Goal: Book appointment/travel/reservation

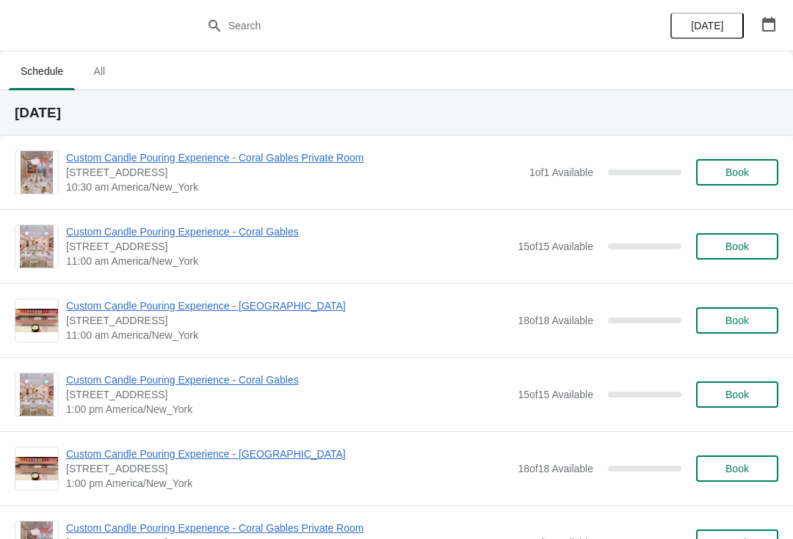
click at [86, 81] on span "All" at bounding box center [99, 71] width 37 height 26
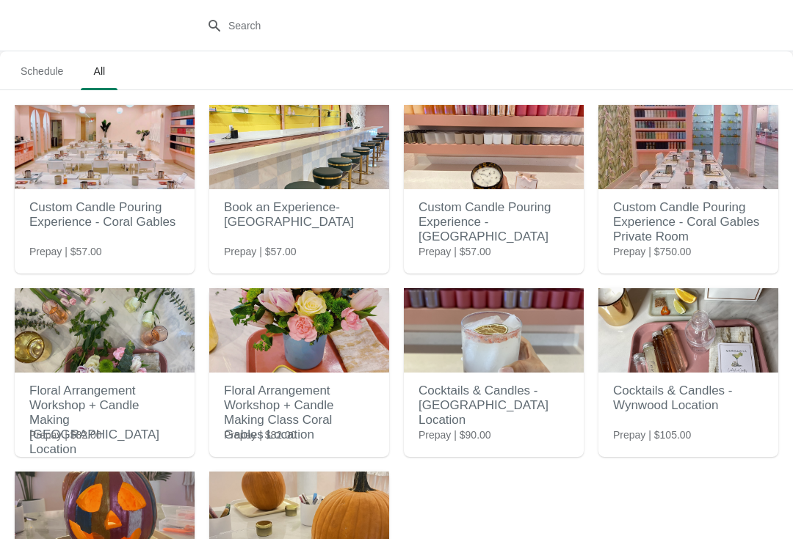
click at [52, 81] on span "Schedule" at bounding box center [42, 71] width 66 height 26
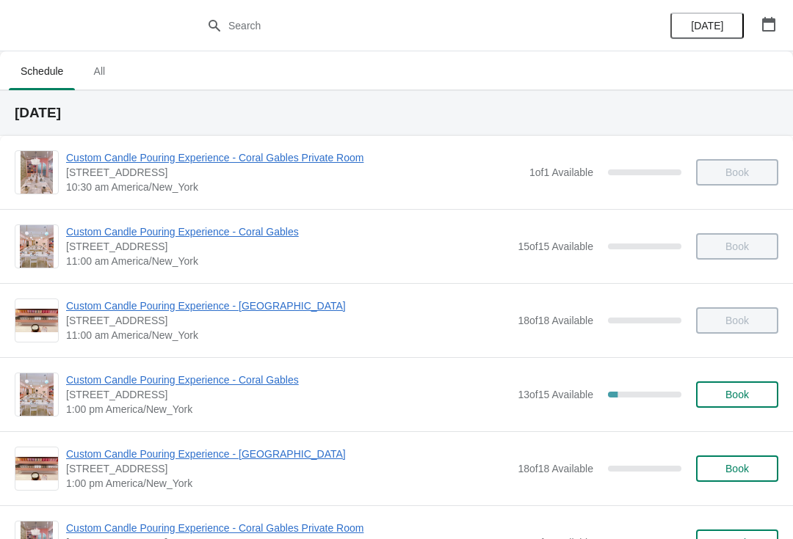
click at [710, 26] on span "[DATE]" at bounding box center [707, 26] width 32 height 12
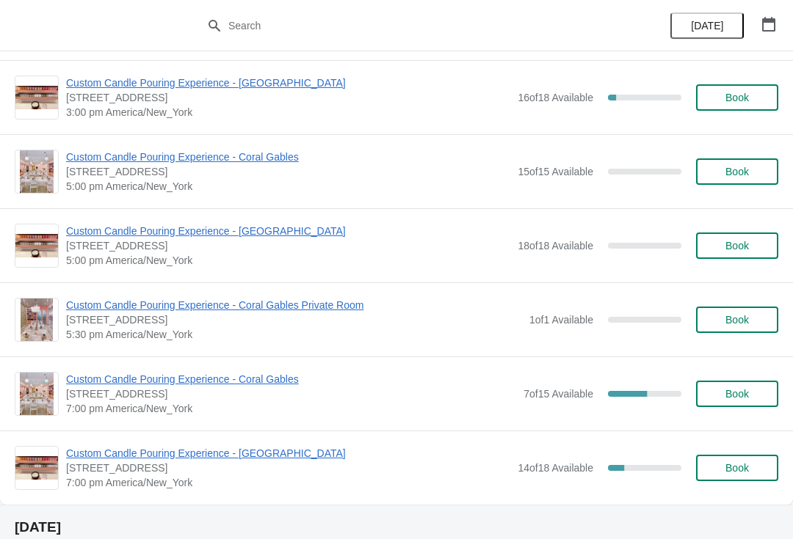
scroll to position [593, 0]
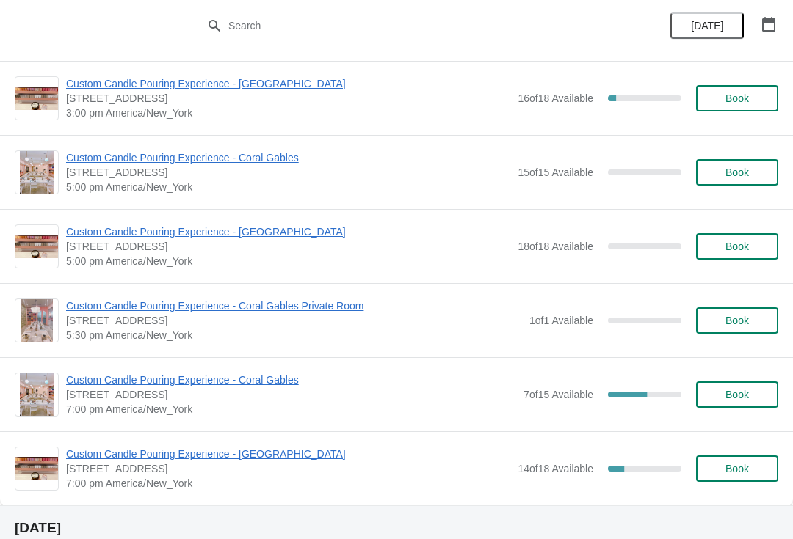
click at [779, 26] on button "button" at bounding box center [768, 24] width 26 height 26
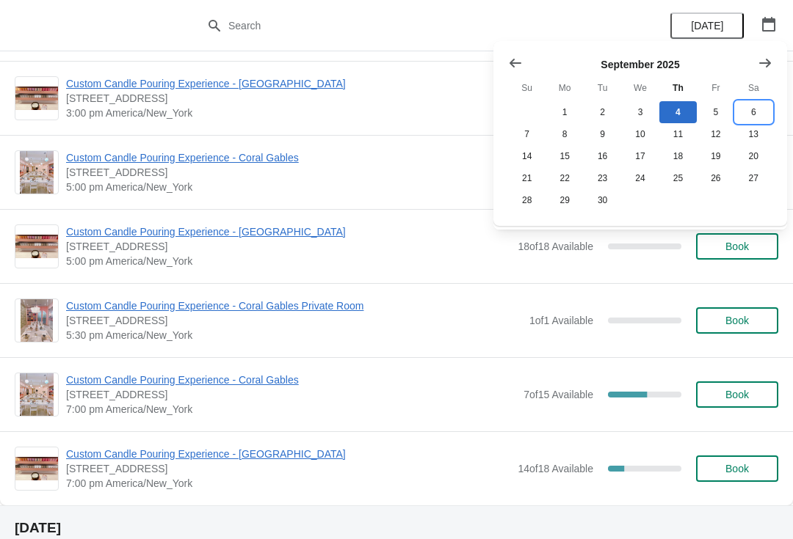
click at [754, 106] on button "6" at bounding box center [753, 112] width 37 height 22
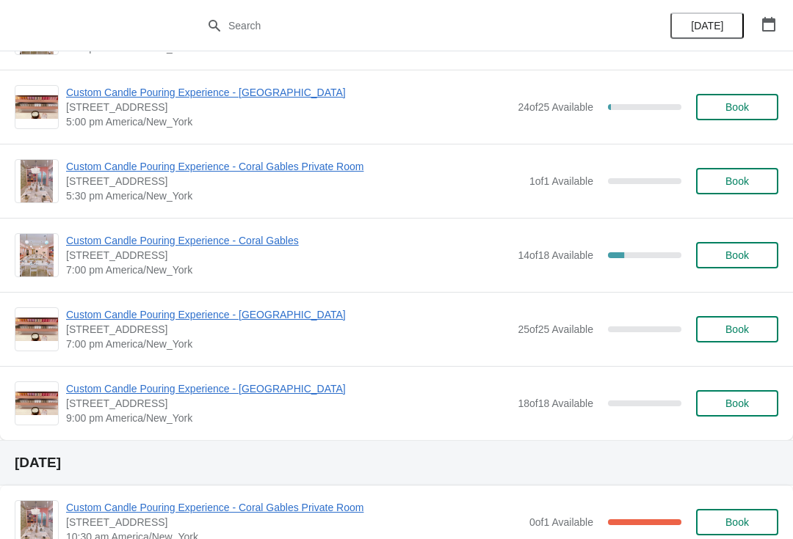
scroll to position [733, 0]
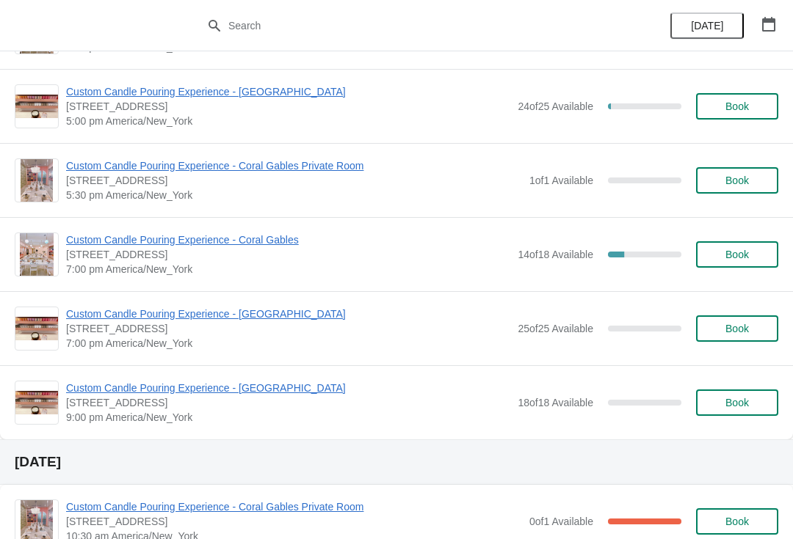
click at [746, 331] on span "Book" at bounding box center [736, 329] width 23 height 12
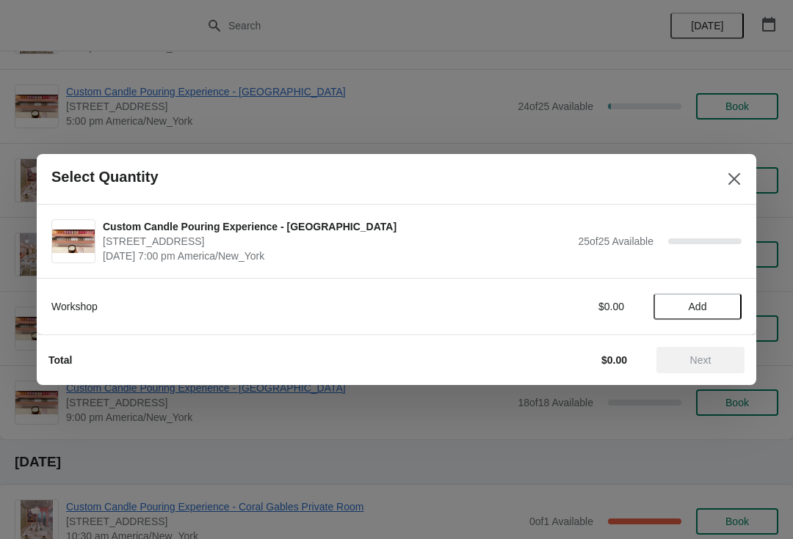
click at [697, 316] on button "Add" at bounding box center [697, 307] width 88 height 26
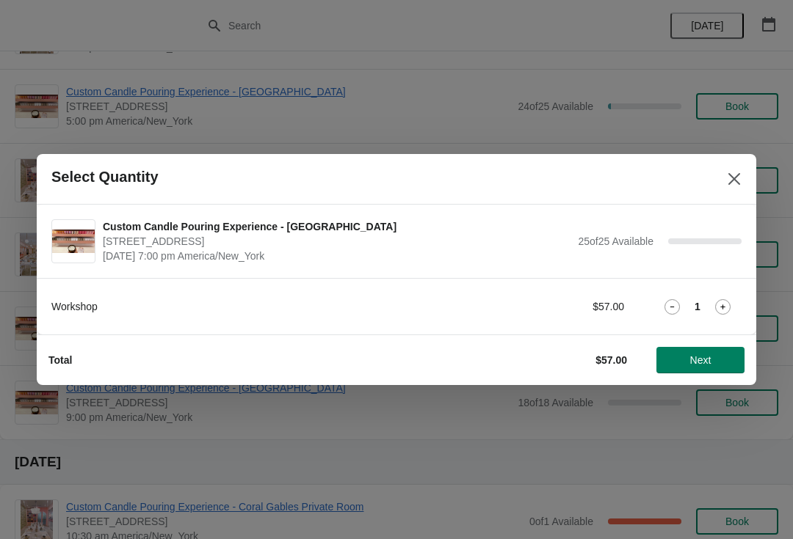
click at [729, 313] on icon at bounding box center [722, 306] width 15 height 15
click at [690, 370] on button "Next" at bounding box center [700, 360] width 88 height 26
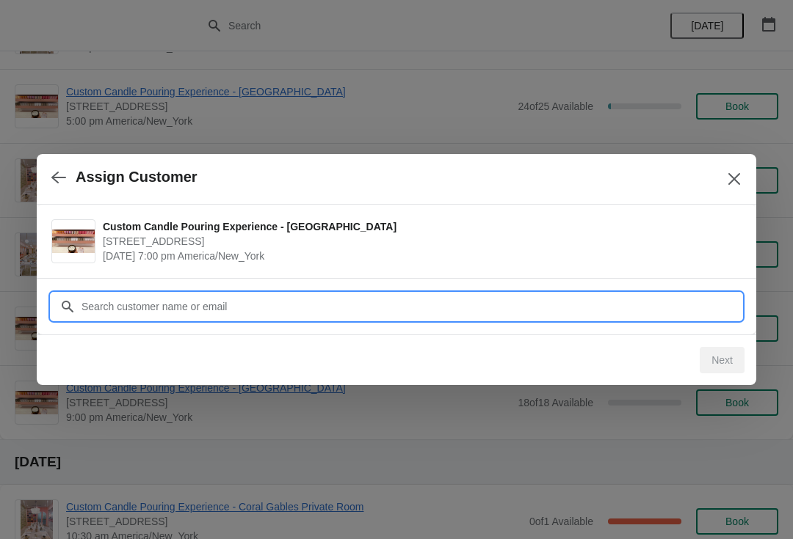
click at [205, 311] on input "Customer" at bounding box center [411, 307] width 660 height 26
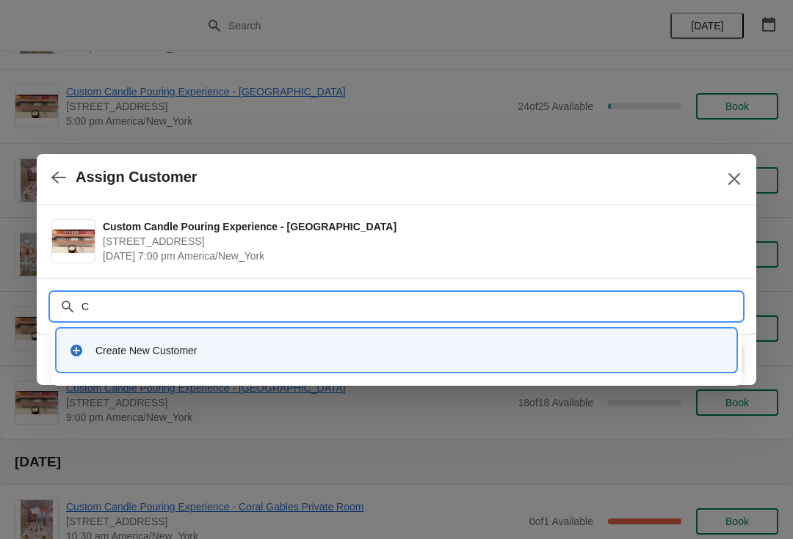
type input "Cr"
click at [167, 311] on input "Cr" at bounding box center [411, 307] width 660 height 26
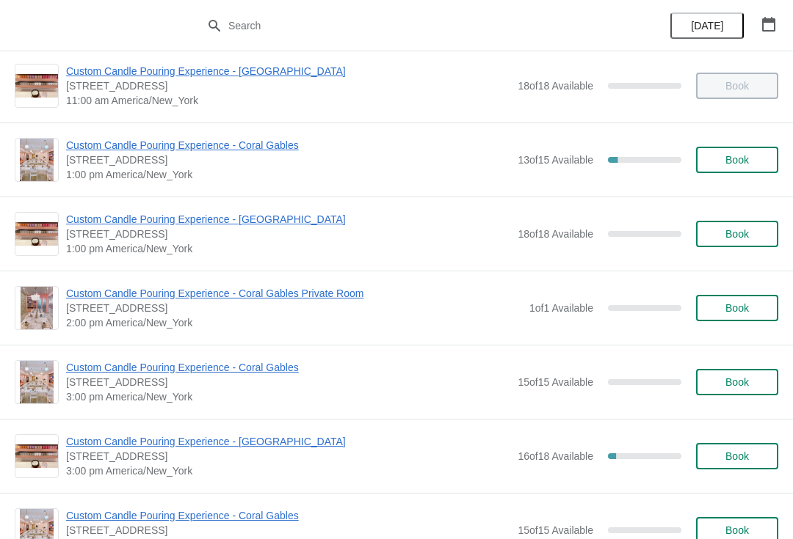
scroll to position [173, 0]
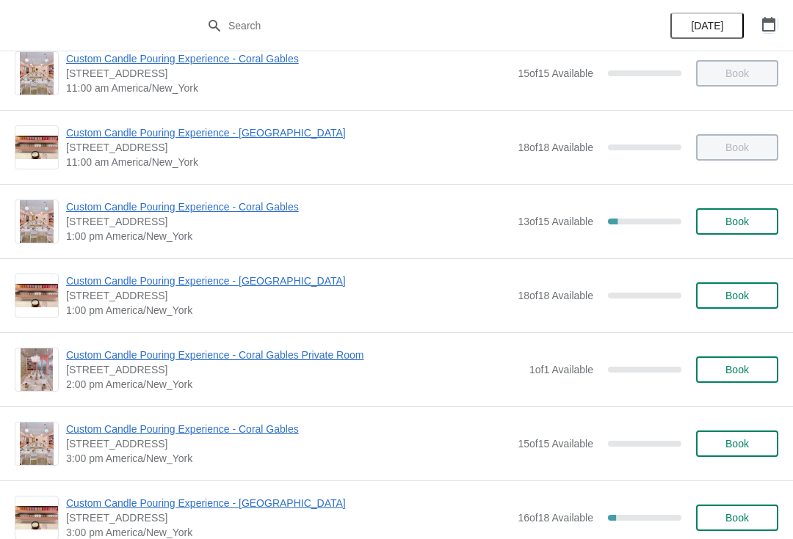
click at [771, 34] on button "button" at bounding box center [768, 24] width 26 height 26
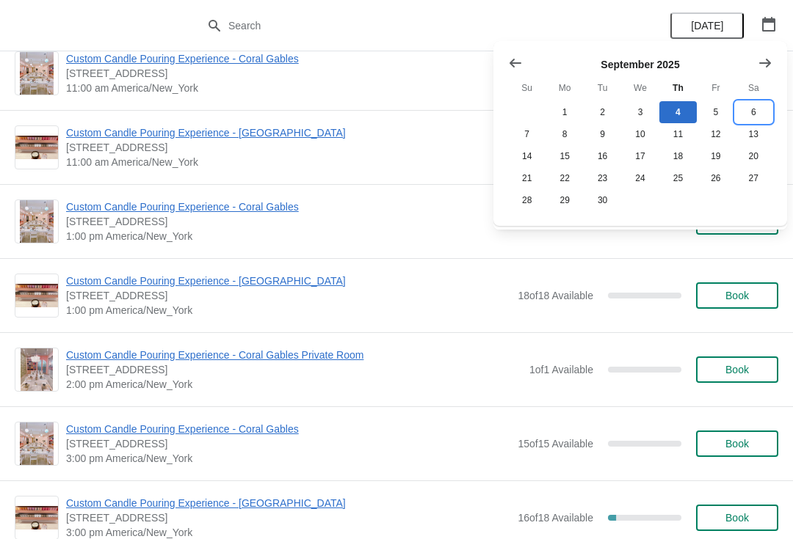
click at [751, 120] on button "6" at bounding box center [753, 112] width 37 height 22
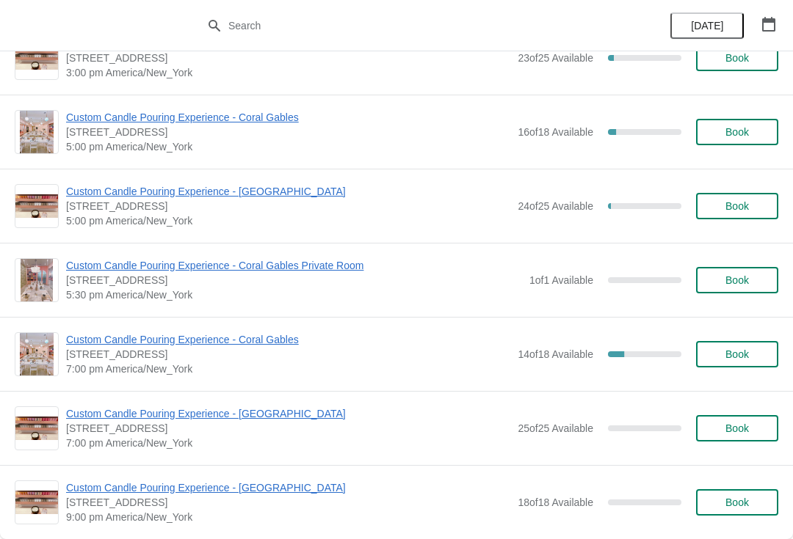
scroll to position [667, 0]
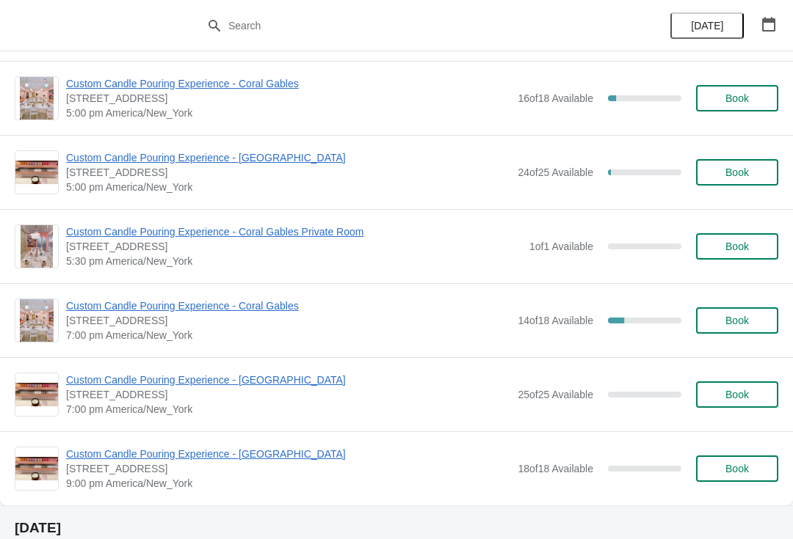
click at [740, 403] on button "Book" at bounding box center [737, 395] width 82 height 26
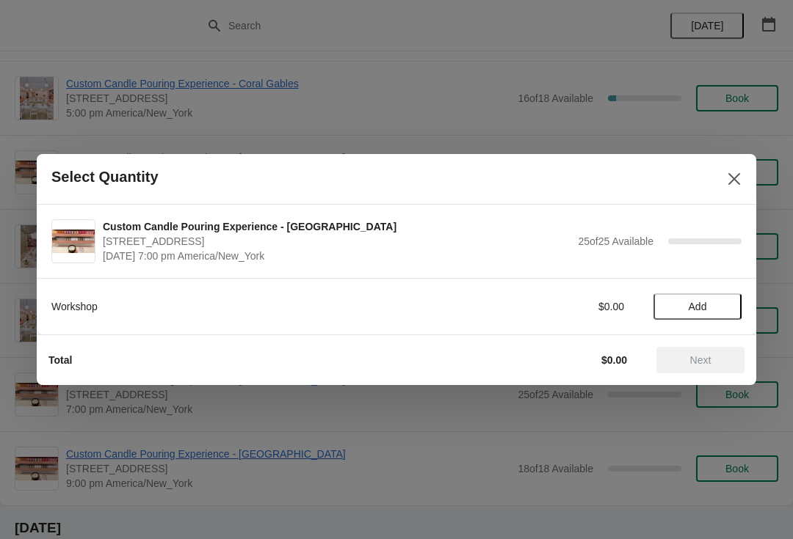
click at [699, 313] on span "Add" at bounding box center [697, 307] width 18 height 12
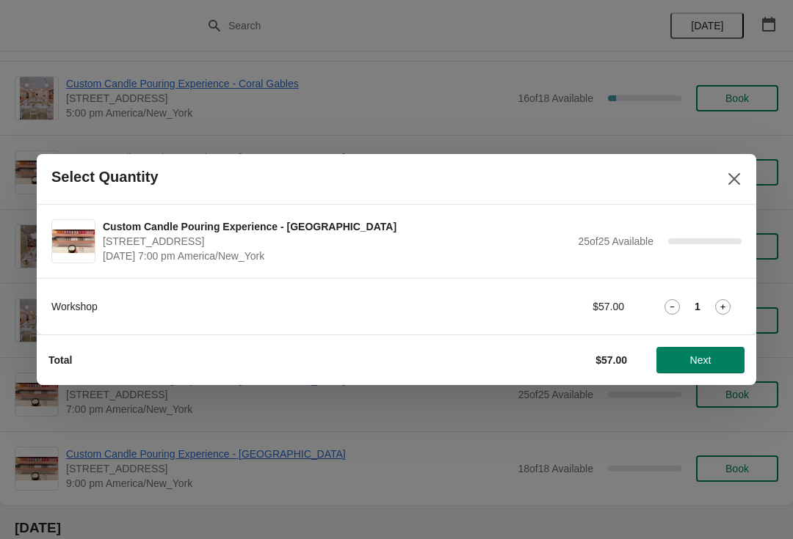
click at [720, 309] on icon at bounding box center [722, 306] width 15 height 15
click at [693, 368] on button "Next" at bounding box center [700, 360] width 88 height 26
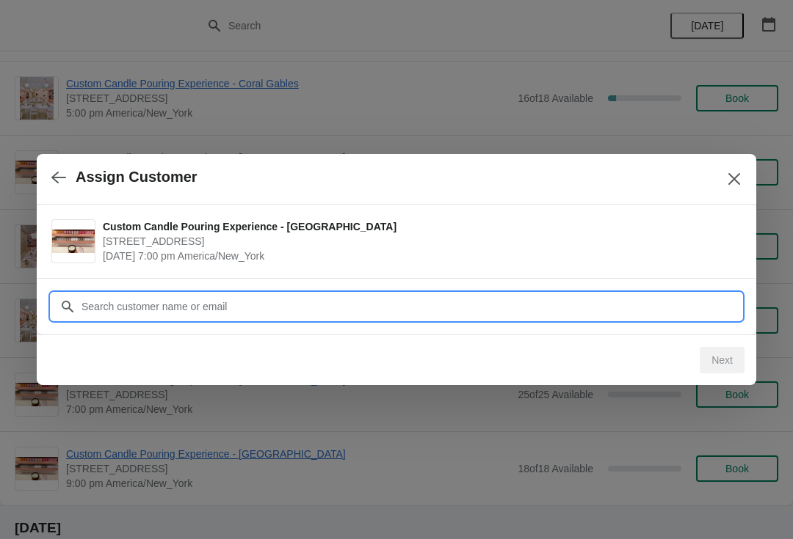
click at [639, 309] on input "Customer" at bounding box center [411, 307] width 660 height 26
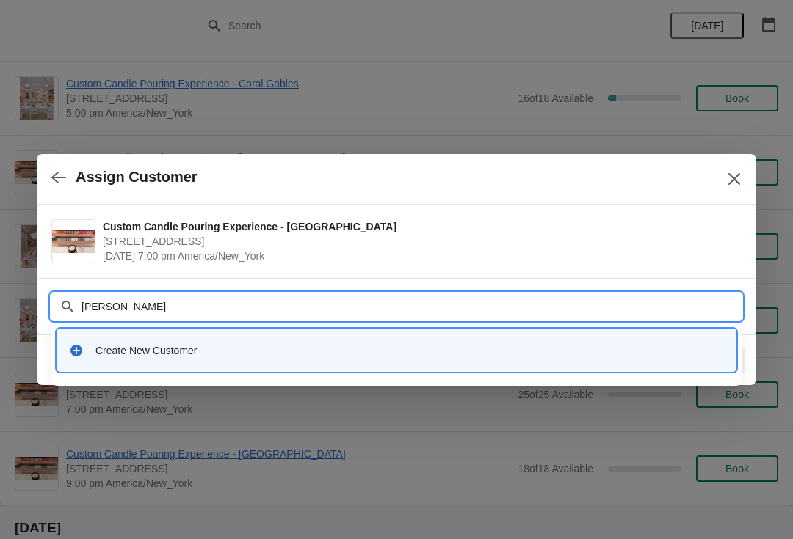
click at [213, 300] on input "[PERSON_NAME]" at bounding box center [411, 307] width 660 height 26
type input "[PERSON_NAME]"
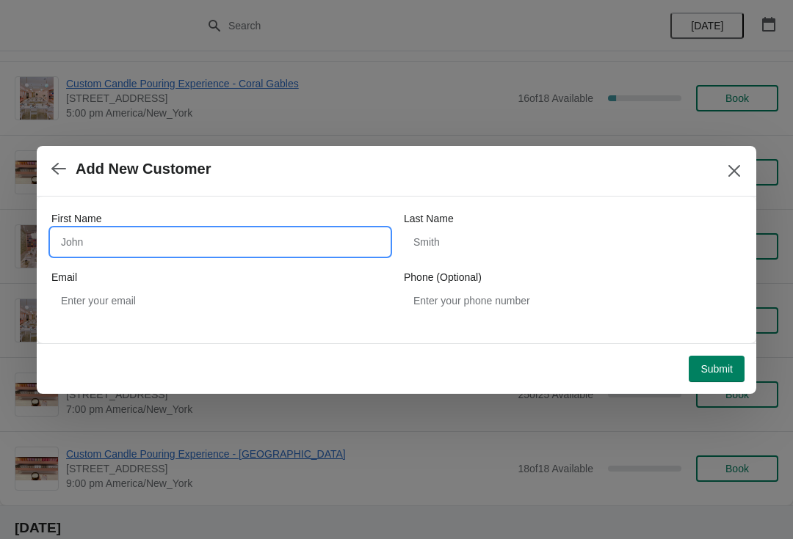
click at [270, 247] on input "First Name" at bounding box center [220, 242] width 338 height 26
type input "Crystal"
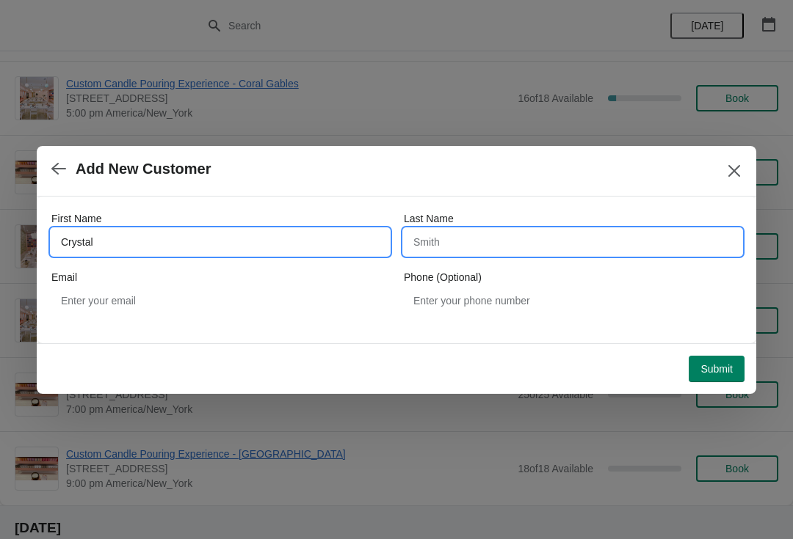
click at [484, 251] on input "Last Name" at bounding box center [573, 242] width 338 height 26
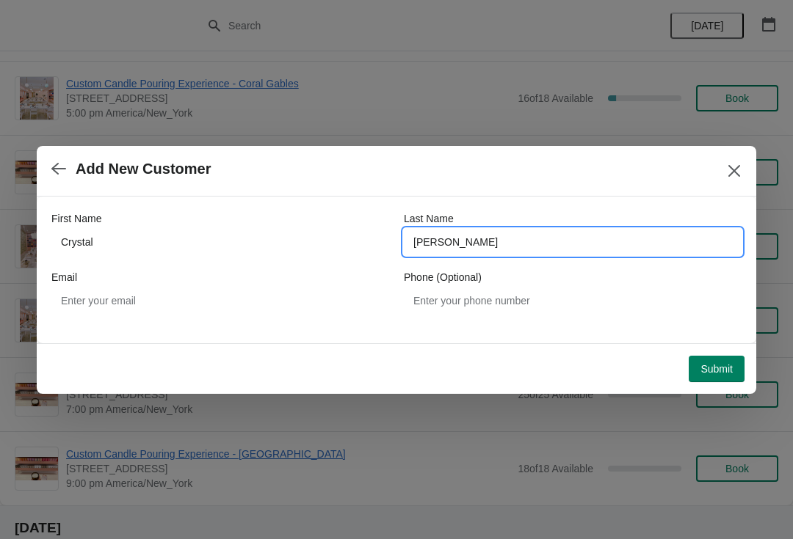
type input "[PERSON_NAME]"
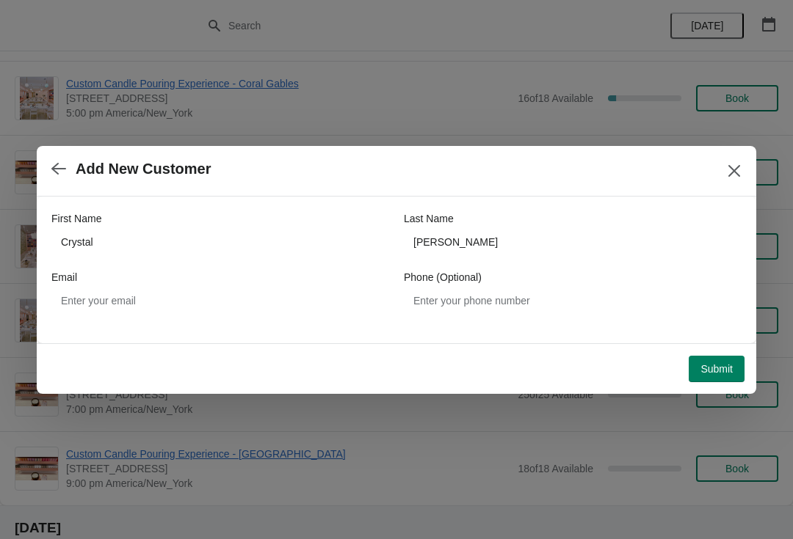
click at [715, 374] on span "Submit" at bounding box center [716, 369] width 32 height 12
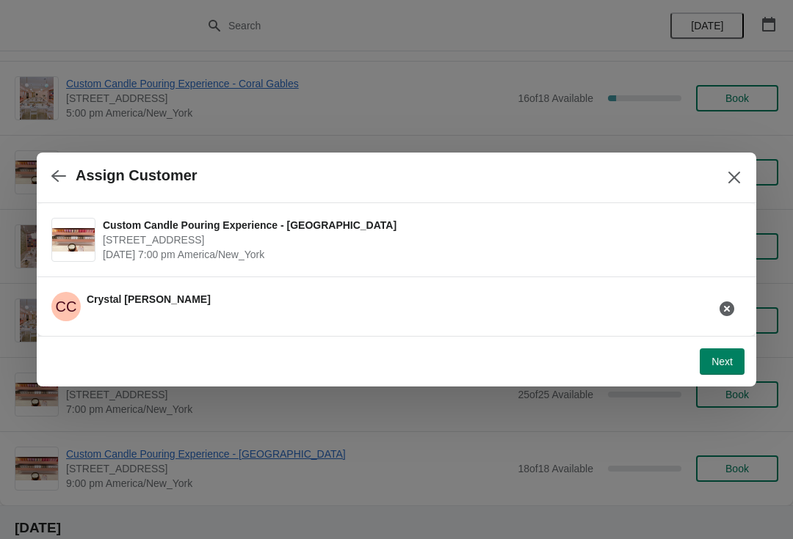
click at [723, 360] on span "Next" at bounding box center [721, 362] width 21 height 12
select select "Friend"
